Goal: Task Accomplishment & Management: Use online tool/utility

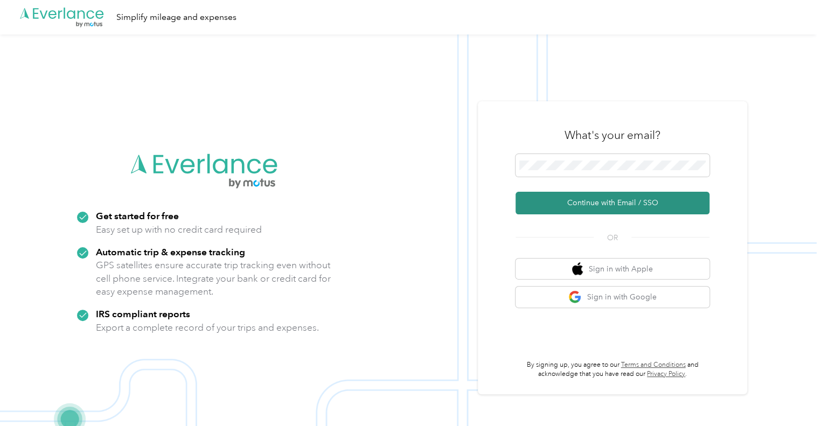
click at [582, 193] on button "Continue with Email / SSO" at bounding box center [613, 203] width 194 height 23
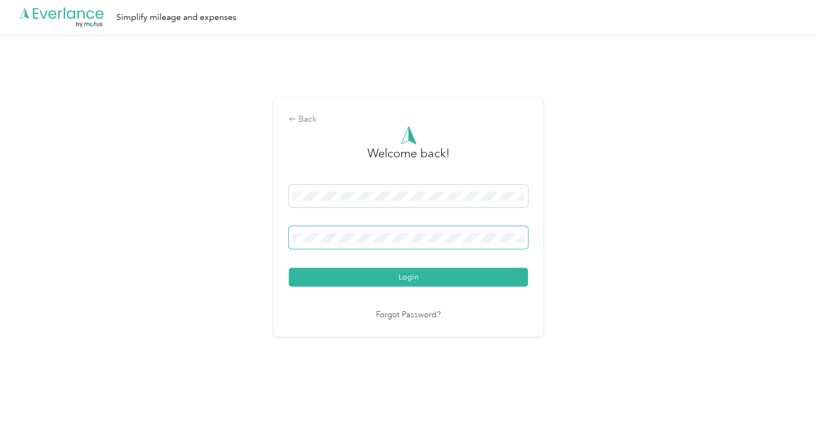
click at [289, 268] on button "Login" at bounding box center [408, 277] width 239 height 19
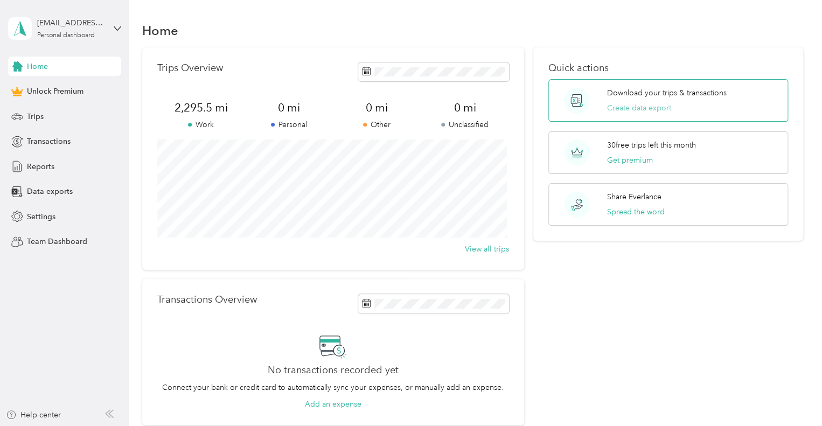
click at [668, 109] on button "Create data export" at bounding box center [639, 107] width 64 height 11
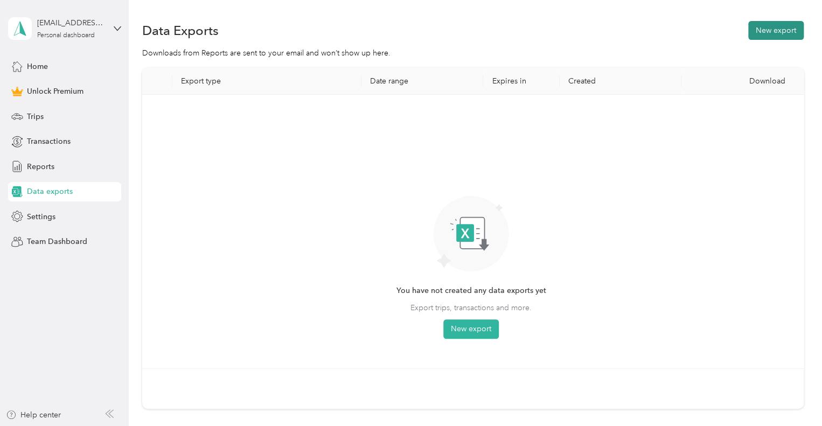
click at [763, 34] on button "New export" at bounding box center [776, 30] width 56 height 19
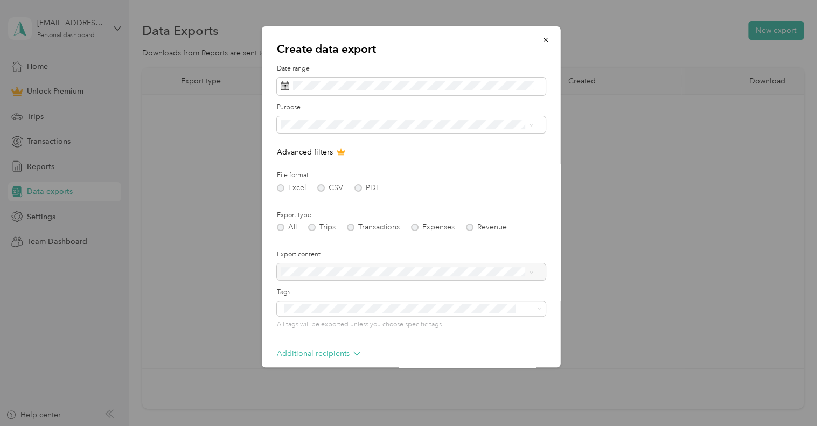
scroll to position [51, 0]
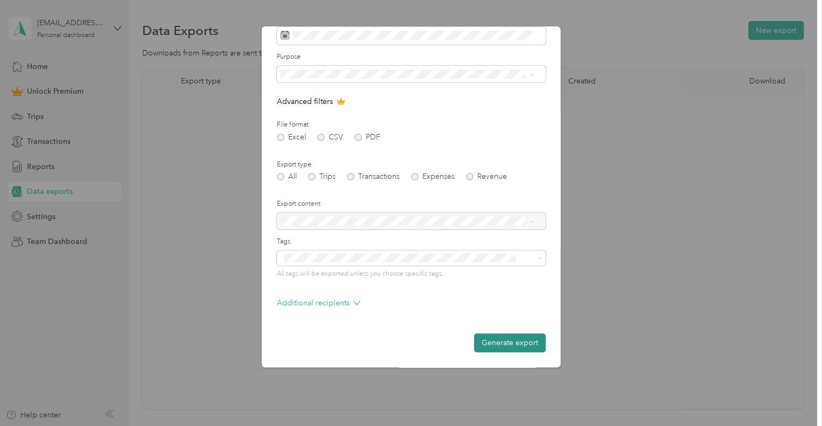
click at [511, 347] on button "Generate export" at bounding box center [510, 343] width 72 height 19
